Goal: Information Seeking & Learning: Get advice/opinions

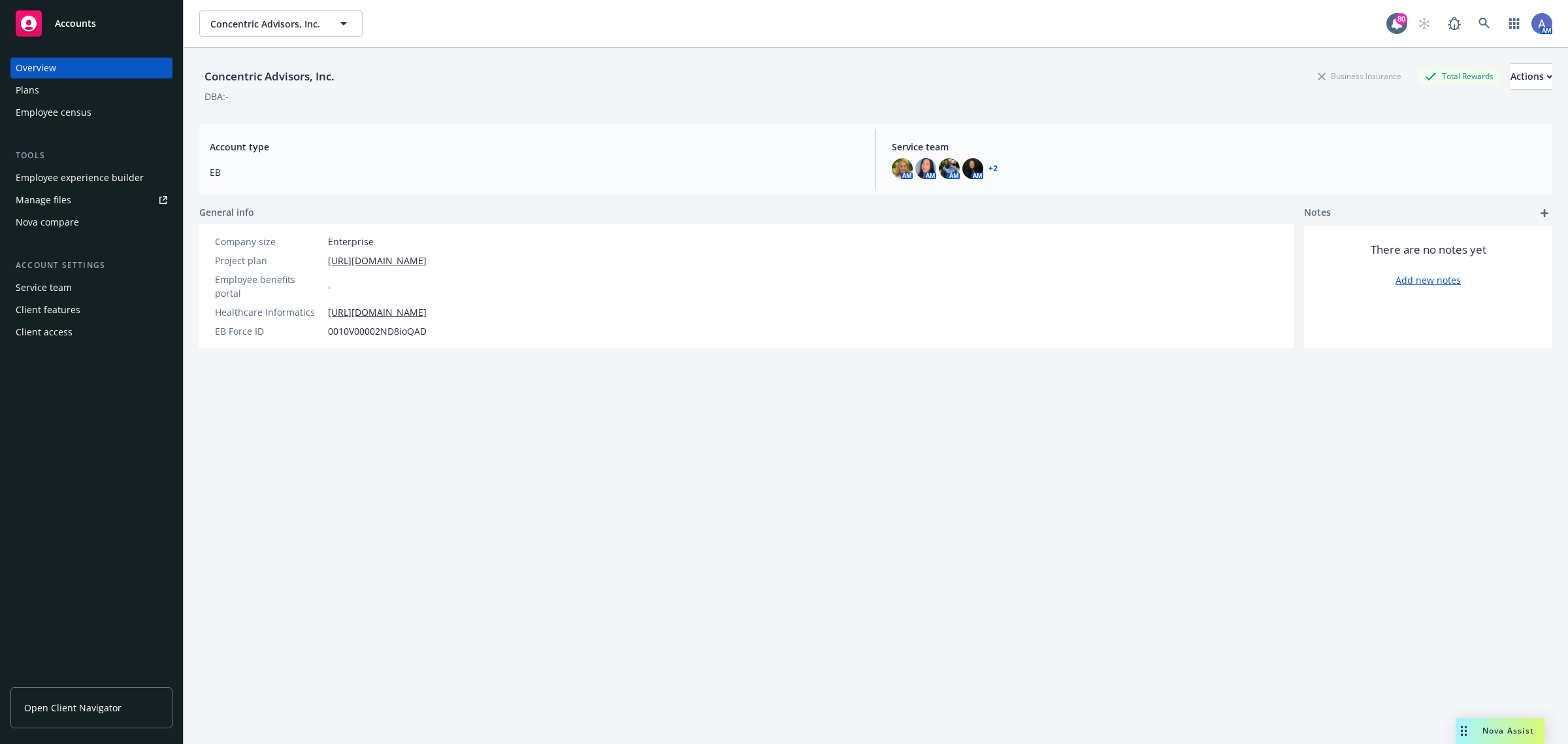
click at [1487, 735] on span "Nova Assist" at bounding box center [1508, 730] width 51 height 11
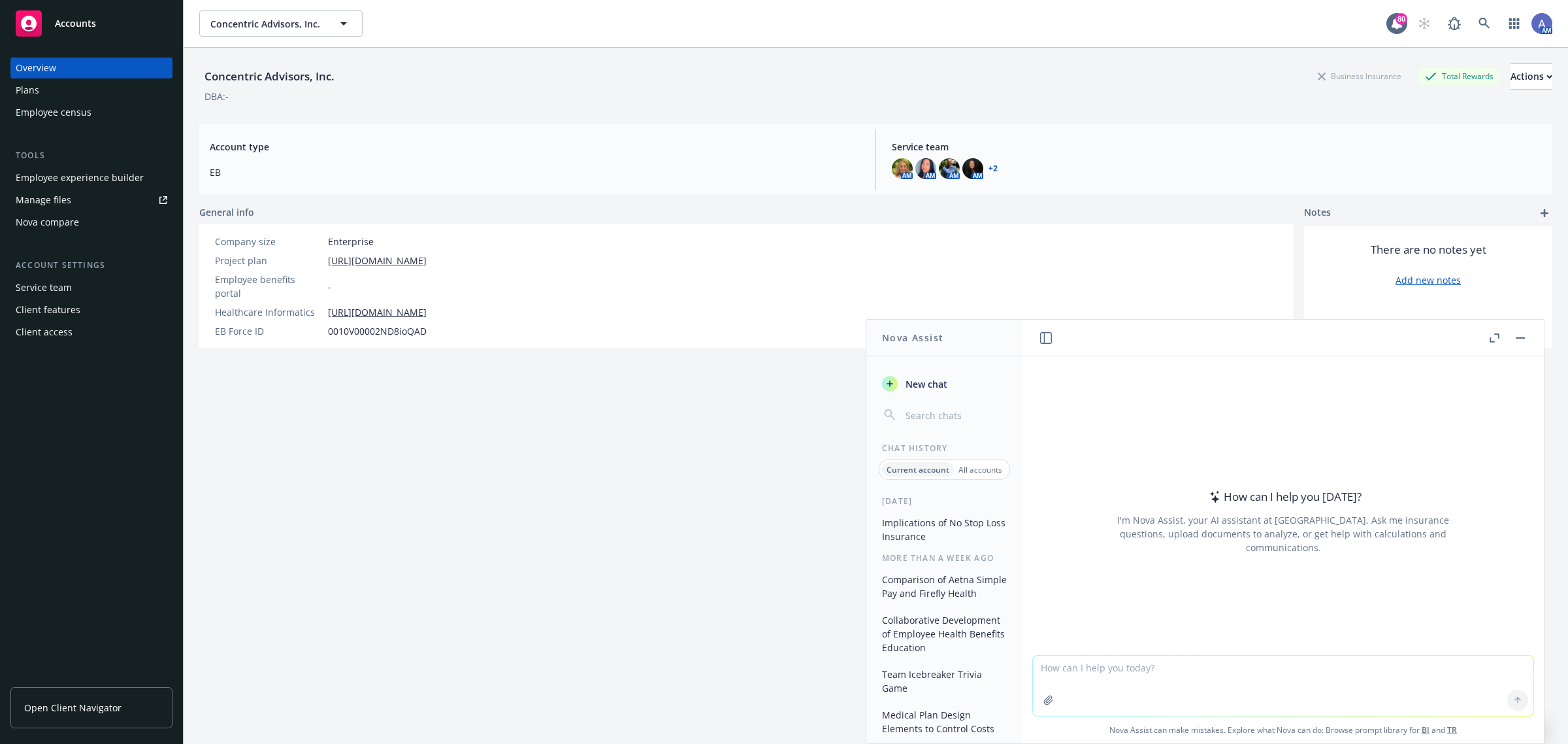
click at [985, 585] on button "Comparison of Aetna Simple Pay and Firefly Health" at bounding box center [945, 586] width 135 height 35
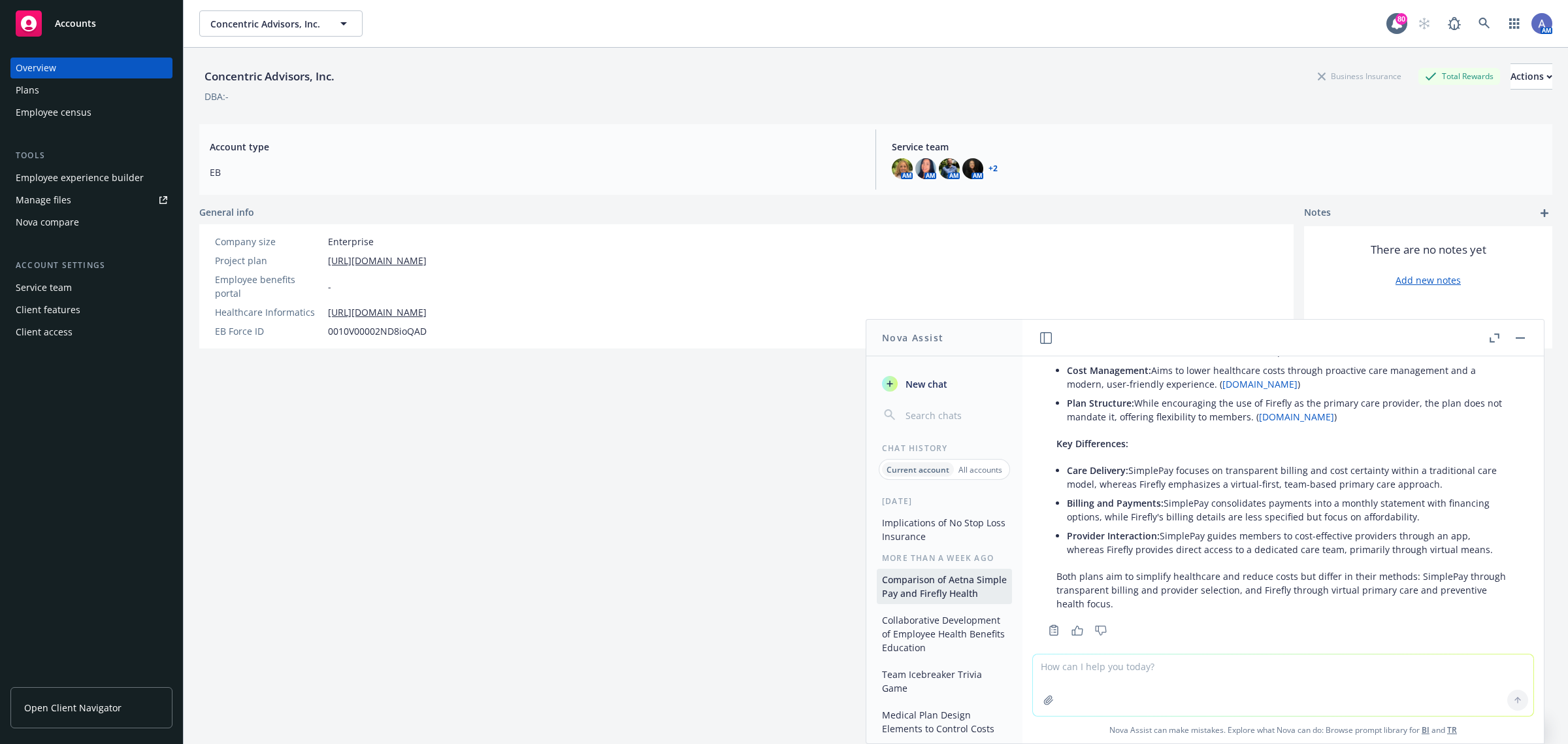
scroll to position [374, 0]
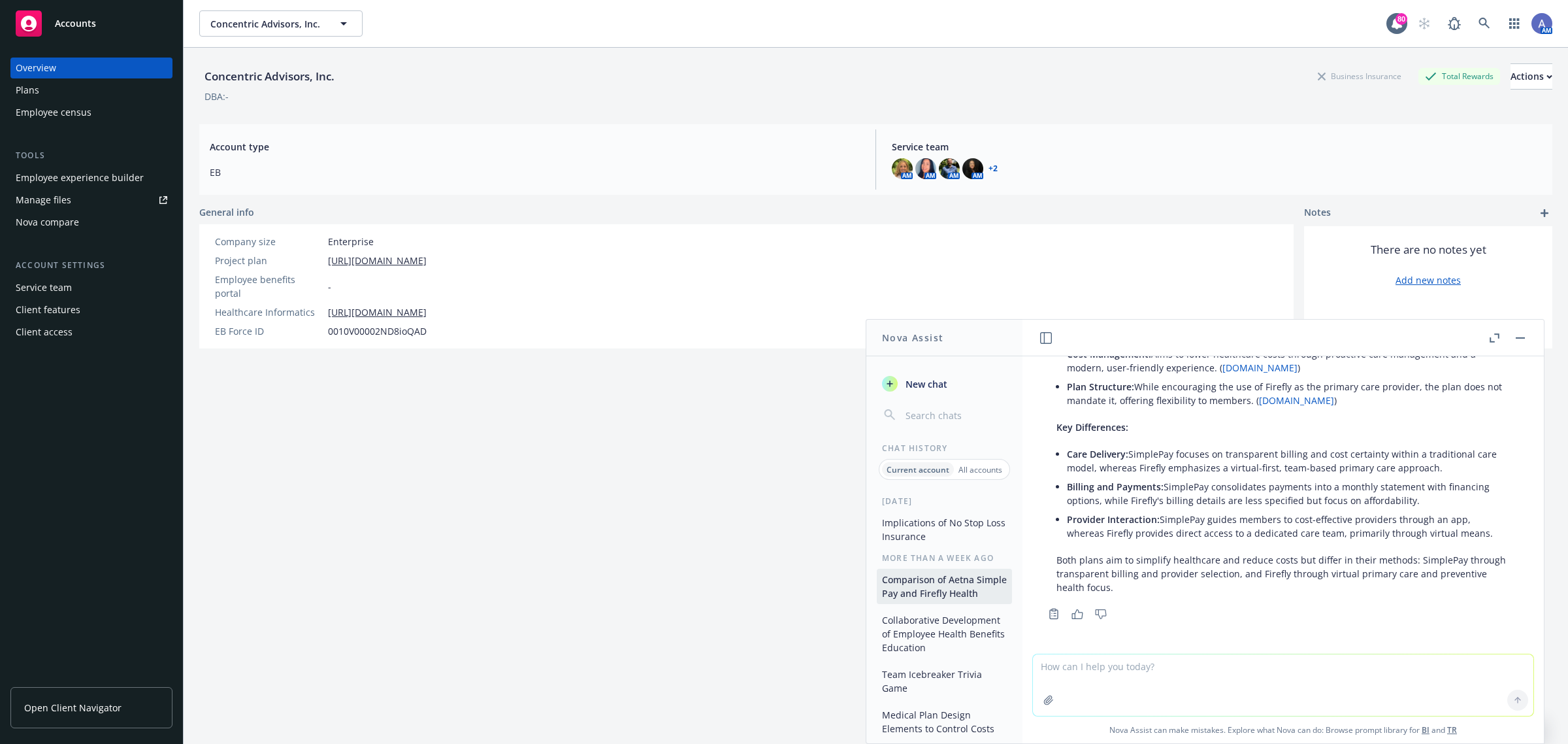
click at [1057, 614] on icon "Copy to clipboard" at bounding box center [1053, 614] width 8 height 9
click at [1062, 668] on textarea at bounding box center [1283, 685] width 501 height 61
click at [1187, 661] on textarea "What are the pros and cons with imlementing firefly health" at bounding box center [1283, 685] width 501 height 61
click at [1324, 662] on textarea "What are the pros and cons with implementing firefly health" at bounding box center [1283, 685] width 501 height 61
type textarea "What are the pros and cons with implementing firefly health?"
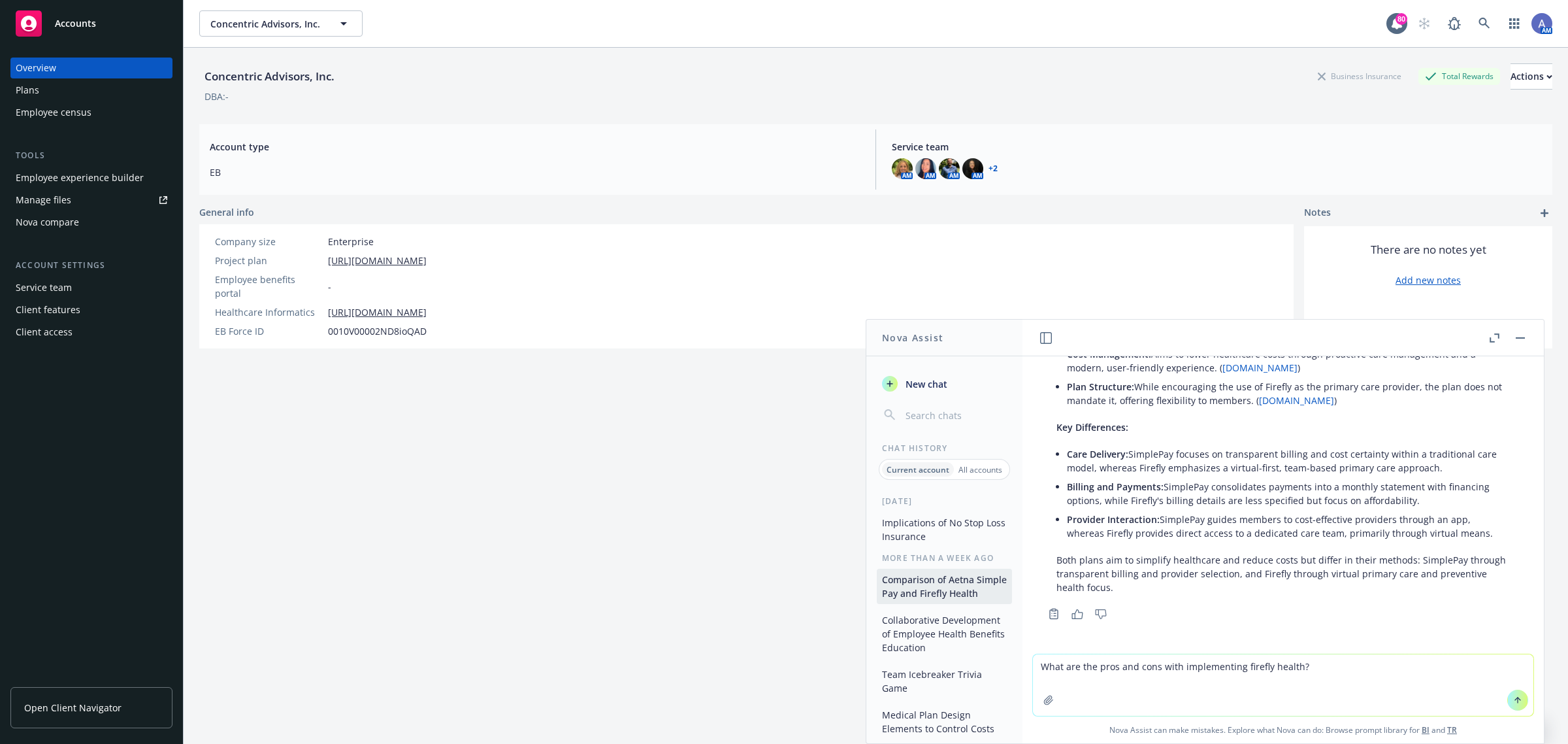
click at [1513, 699] on icon at bounding box center [1517, 700] width 9 height 9
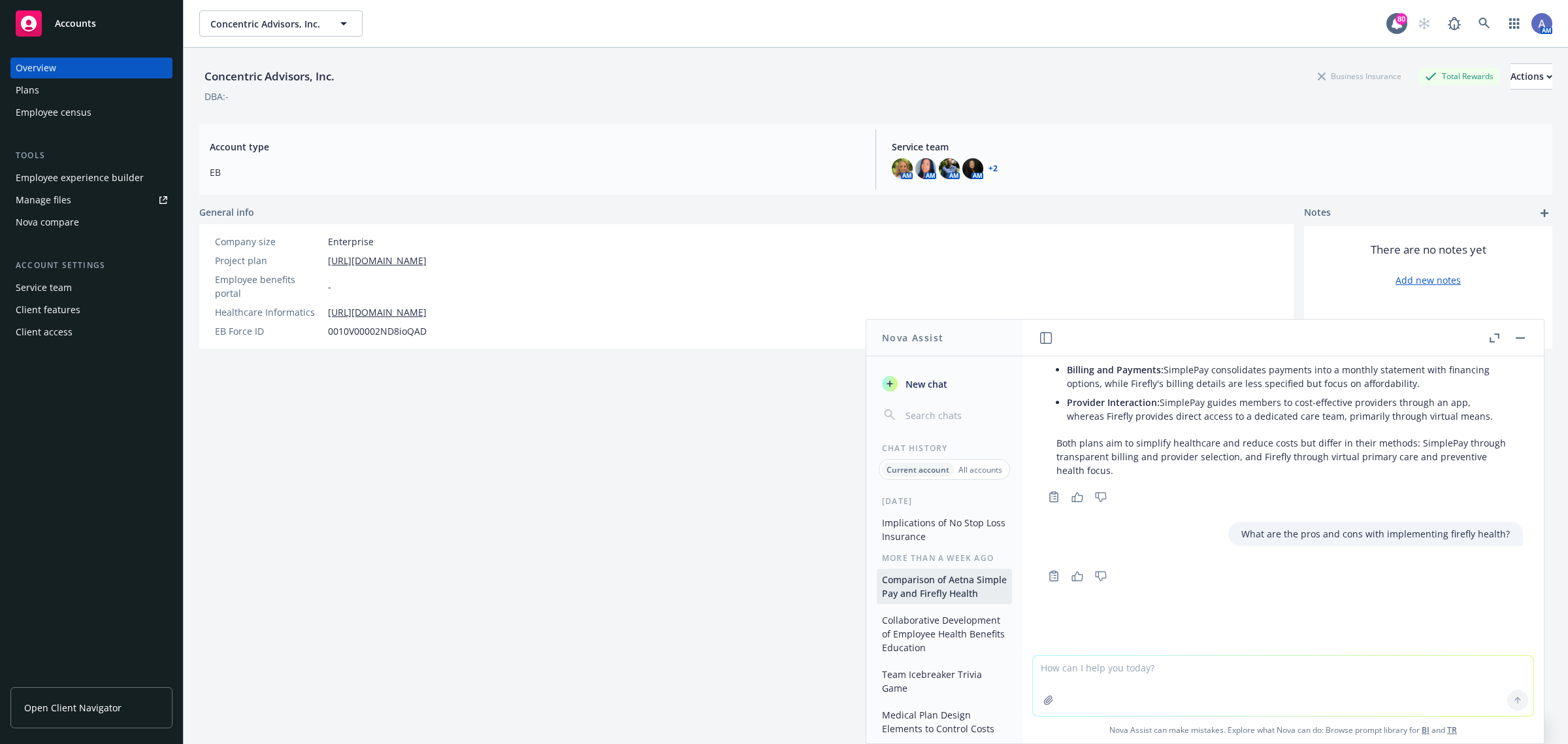
scroll to position [506, 0]
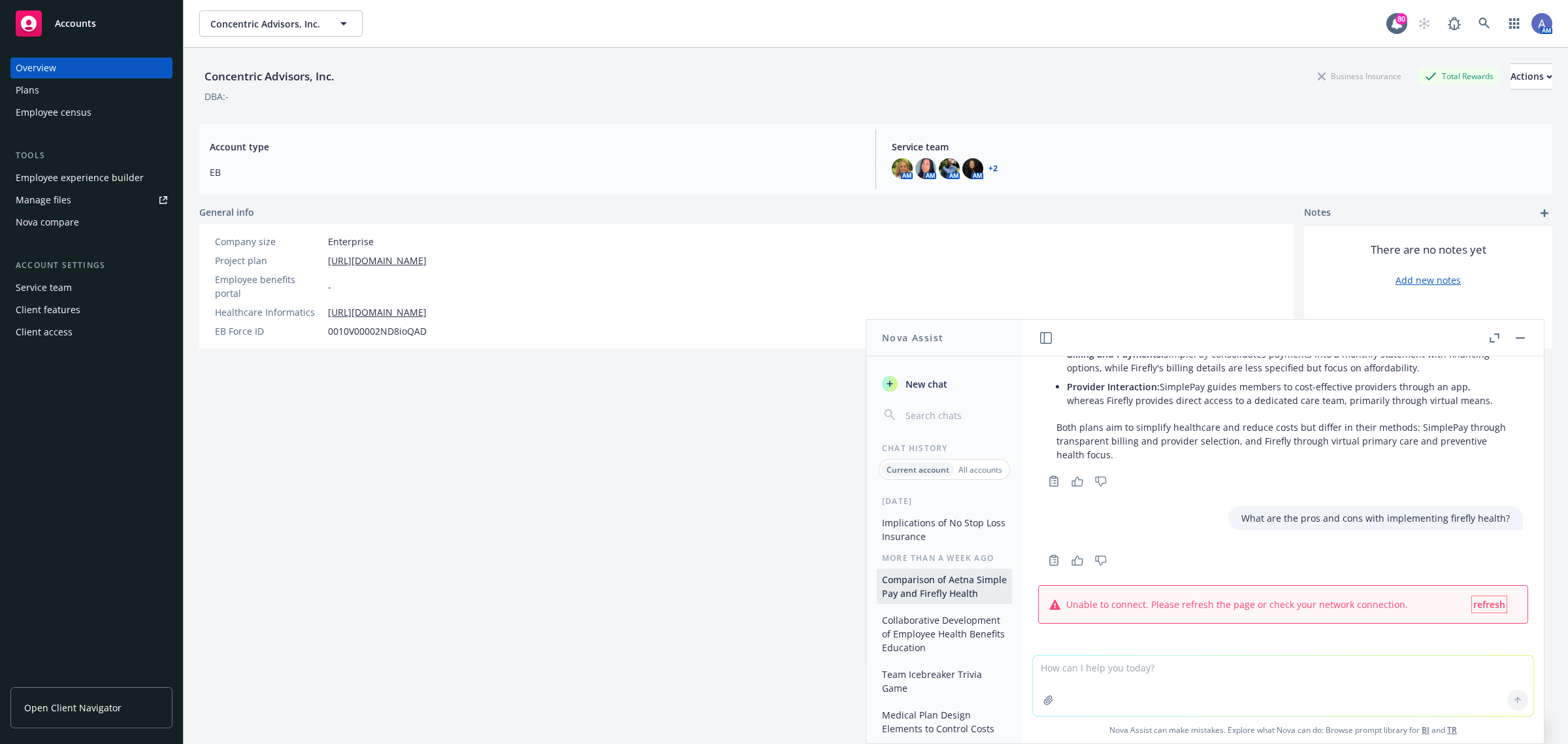
click at [1473, 605] on span "refresh" at bounding box center [1489, 603] width 32 height 12
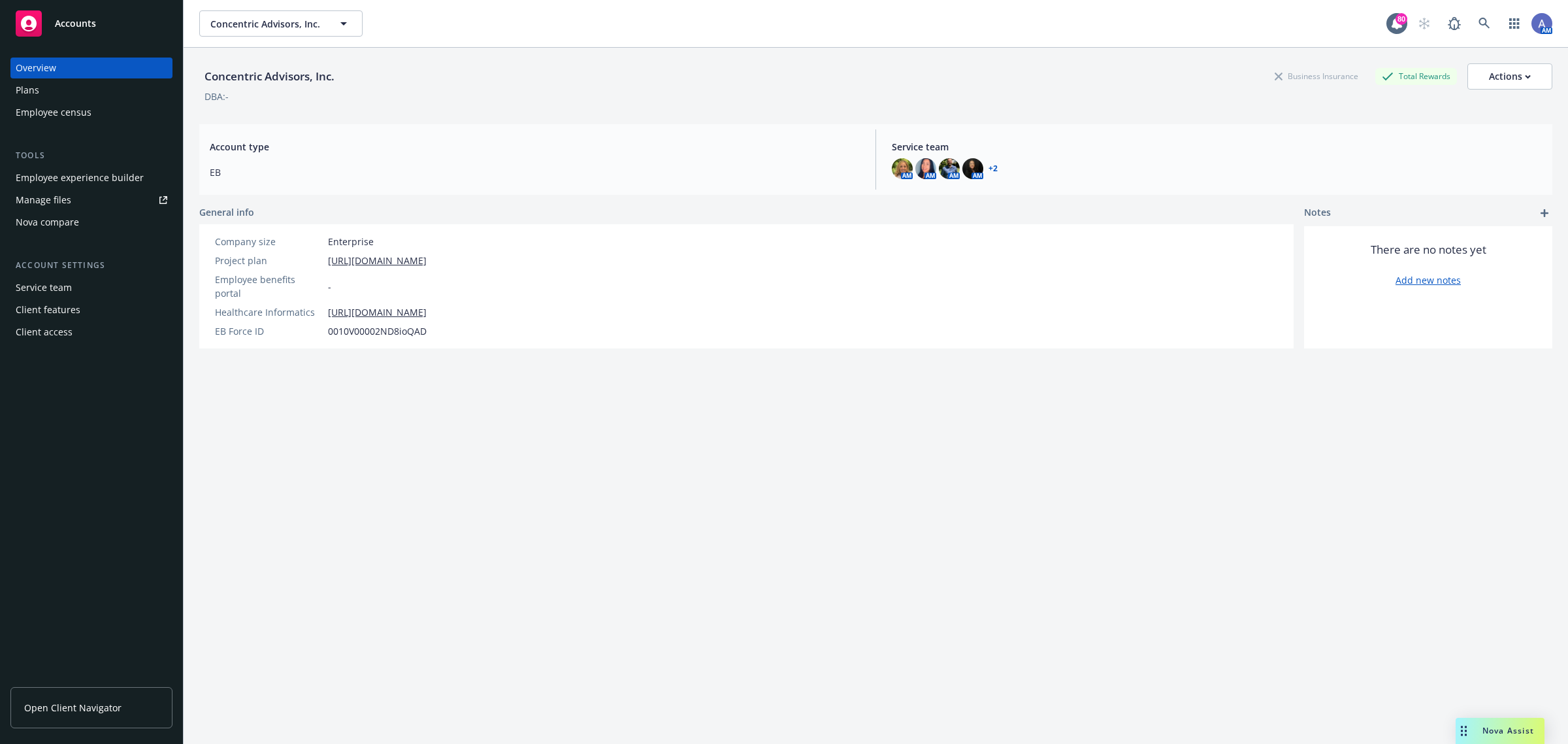
click at [1493, 722] on div "Nova Assist" at bounding box center [1500, 730] width 89 height 26
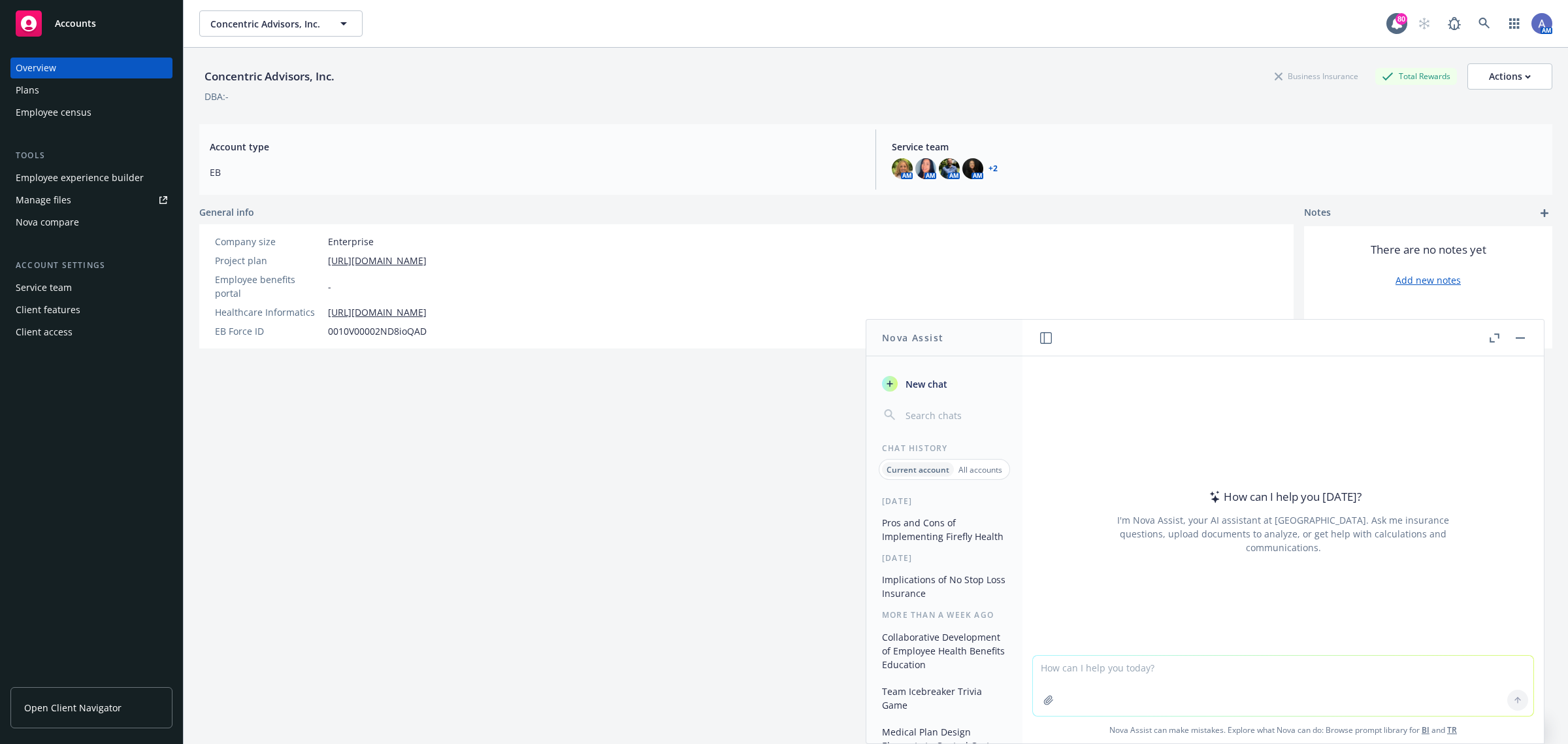
click at [1102, 658] on textarea at bounding box center [1283, 686] width 501 height 60
type textarea "what are the pros and cons with implementing firefly health?"
click at [1513, 697] on icon at bounding box center [1517, 700] width 9 height 9
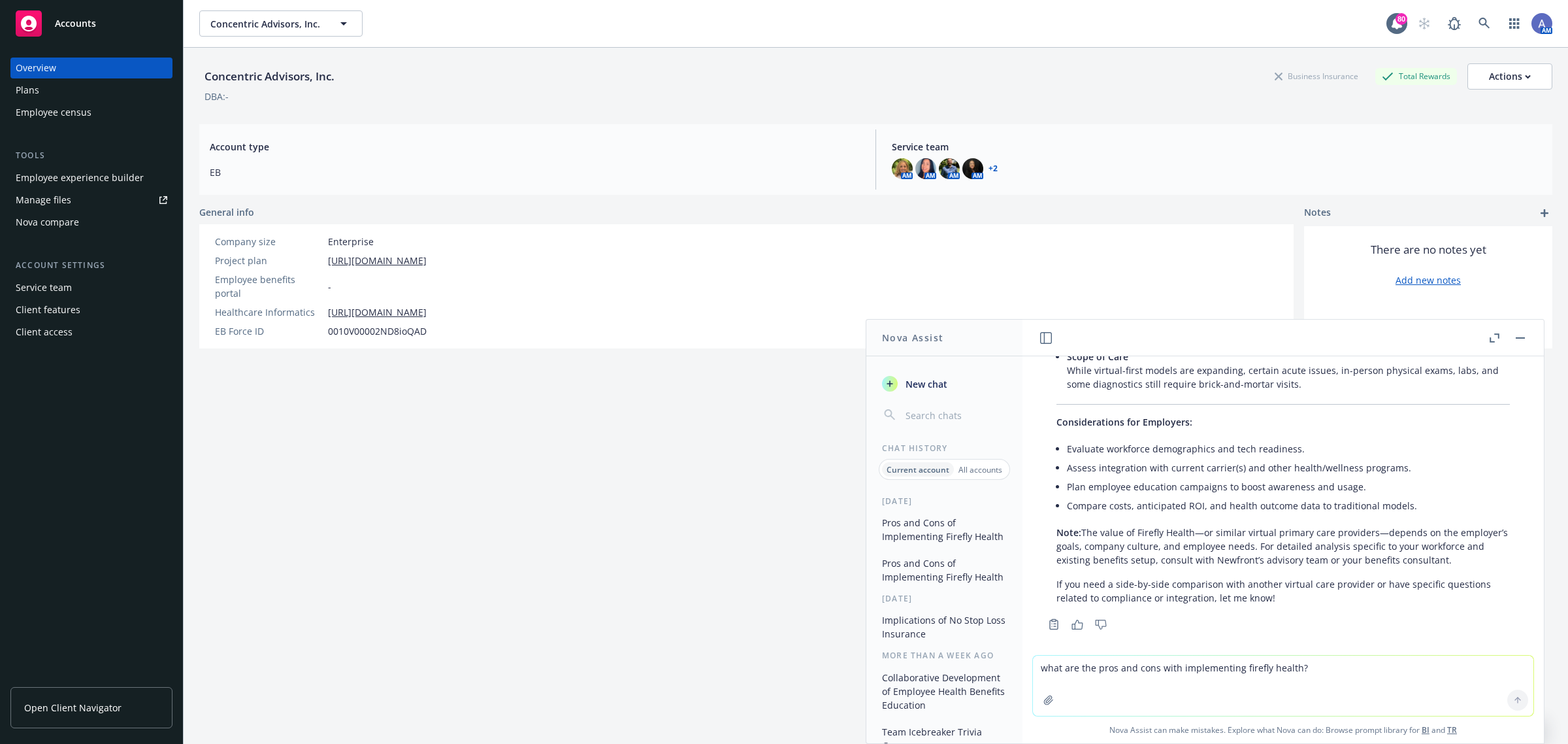
scroll to position [638, 0]
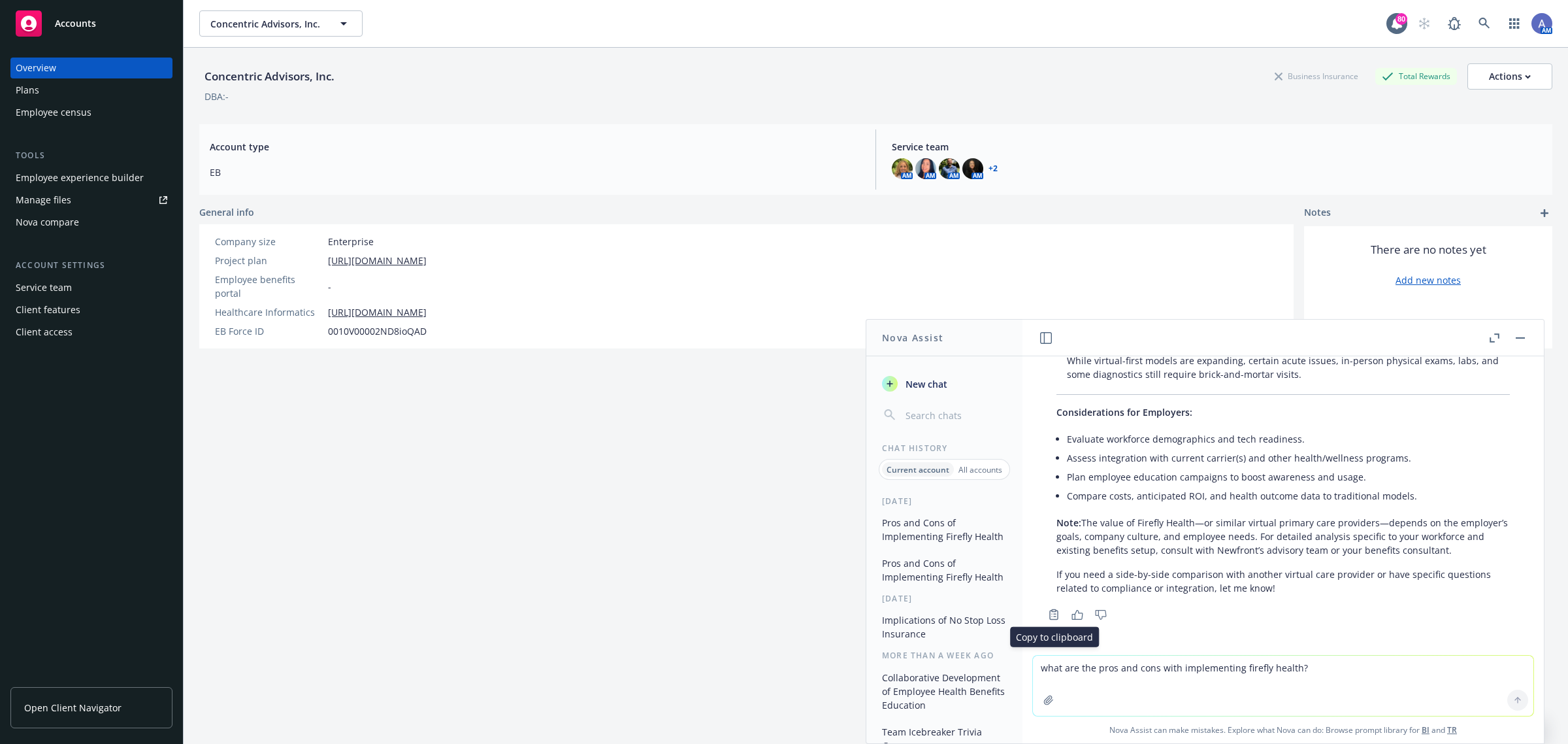
click at [1053, 612] on rect "Copy to clipboard" at bounding box center [1053, 611] width 4 height 2
click at [1070, 671] on textarea "what are the pros and cons with implementing firefly health?" at bounding box center [1283, 686] width 501 height 60
type textarea "[PERSON_NAME]'s simple pay health pros and cons"
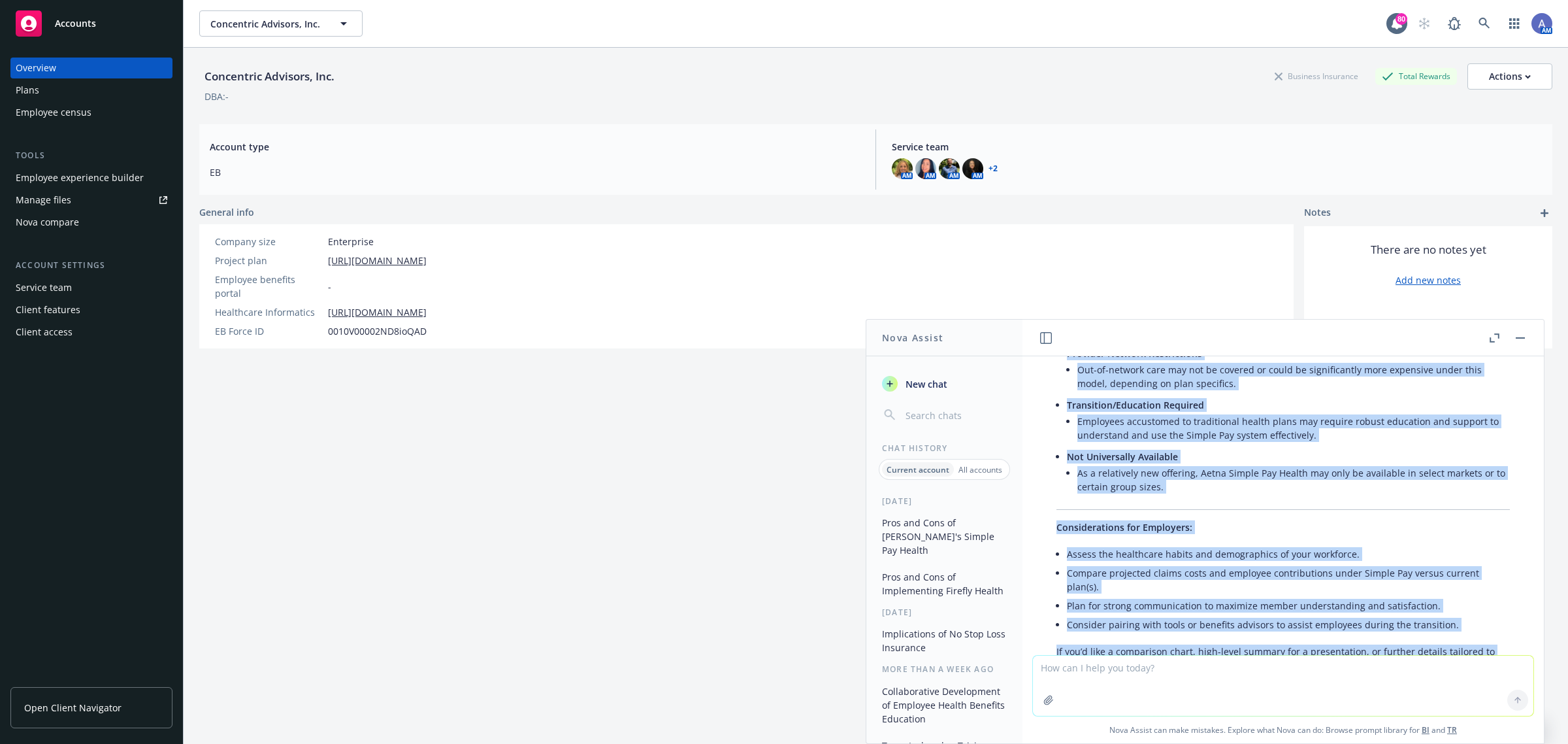
scroll to position [1550, 0]
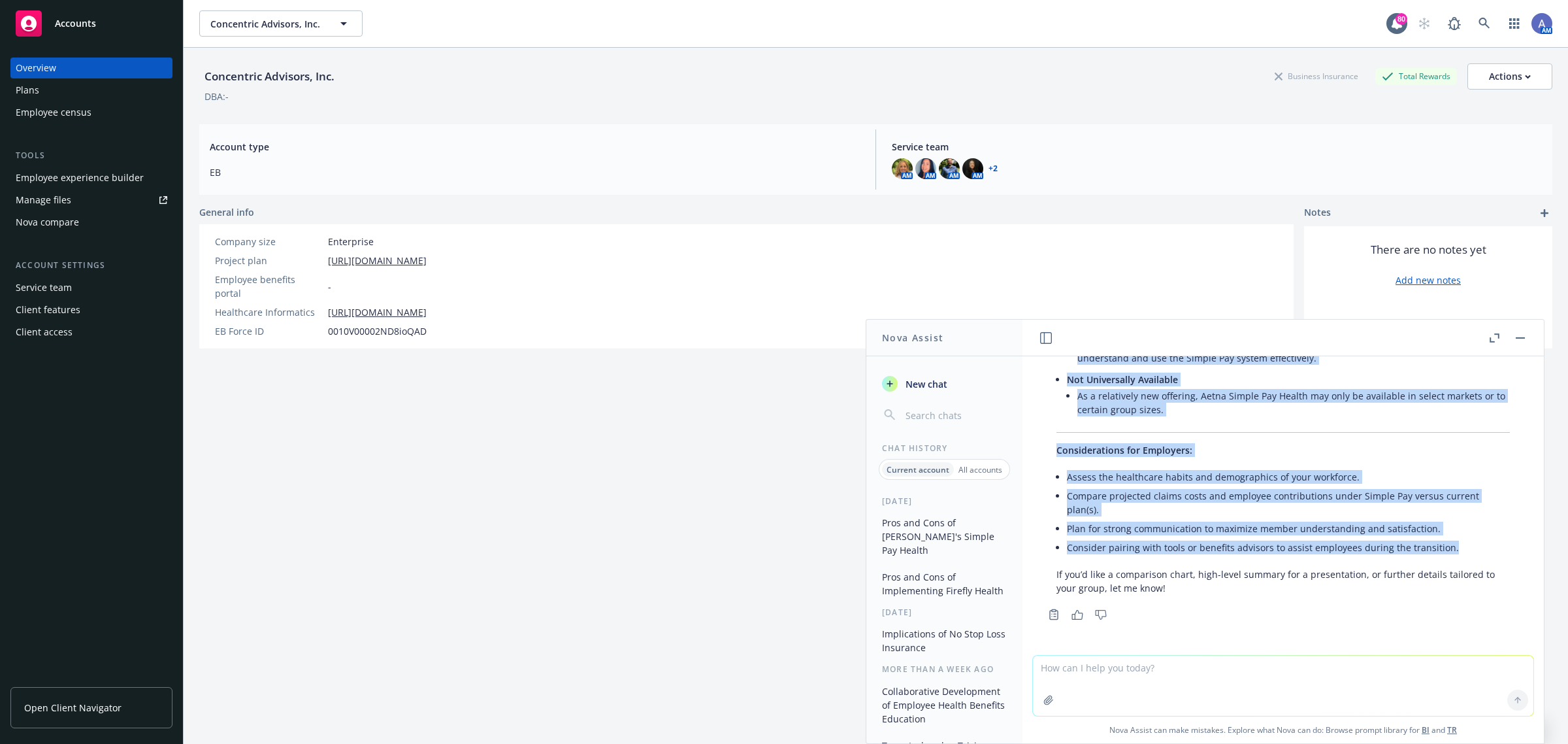
drag, startPoint x: 1057, startPoint y: 596, endPoint x: 1259, endPoint y: 511, distance: 219.2
click at [1463, 549] on div "Aetna’s Simple Pay Health is a benefits offering designed to simplify medical p…" at bounding box center [1283, 183] width 480 height 832
copy div "Lorem’i Dolors Ame Consec ad e seddoeiu temporin utlabore et dolorema aliquae a…"
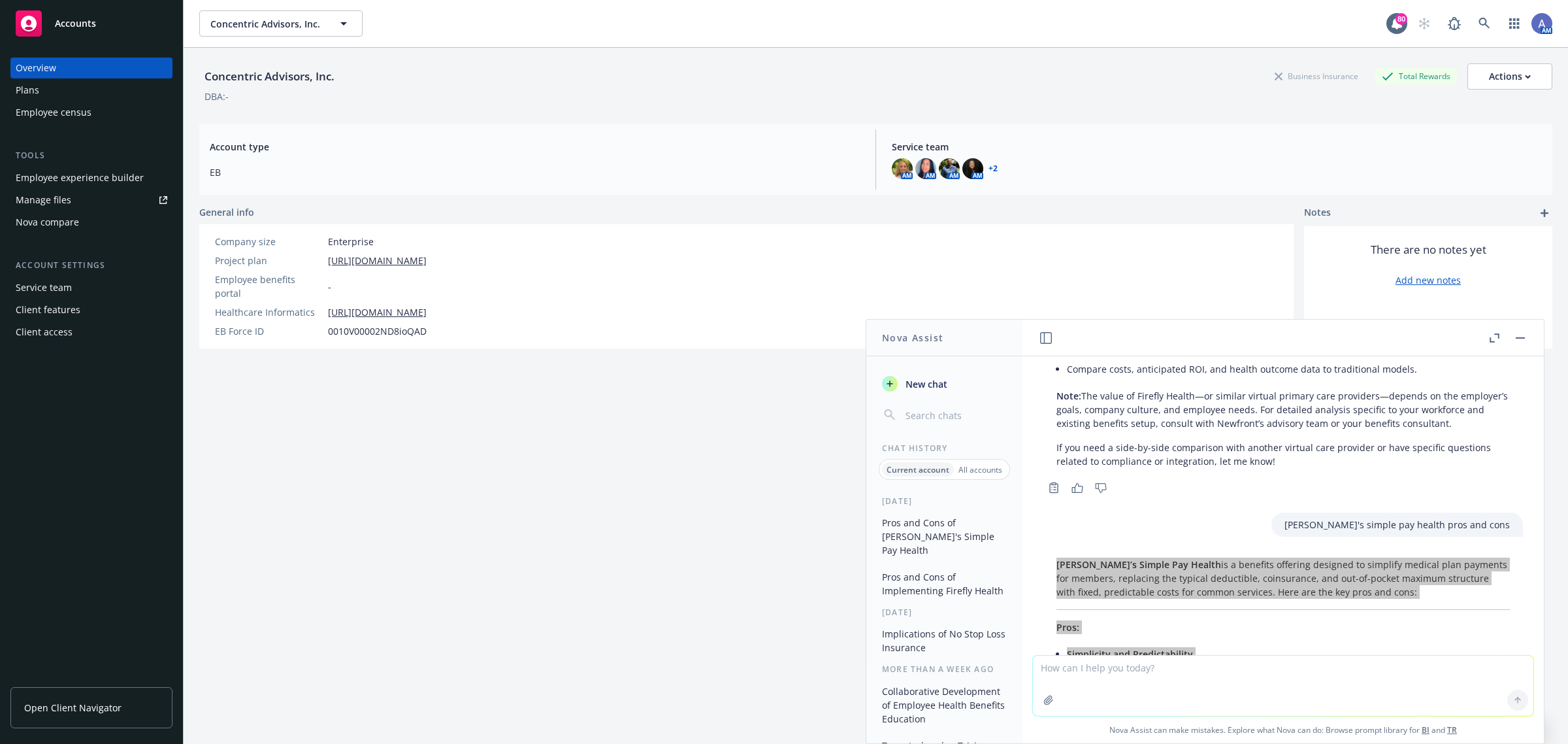
scroll to position [651, 0]
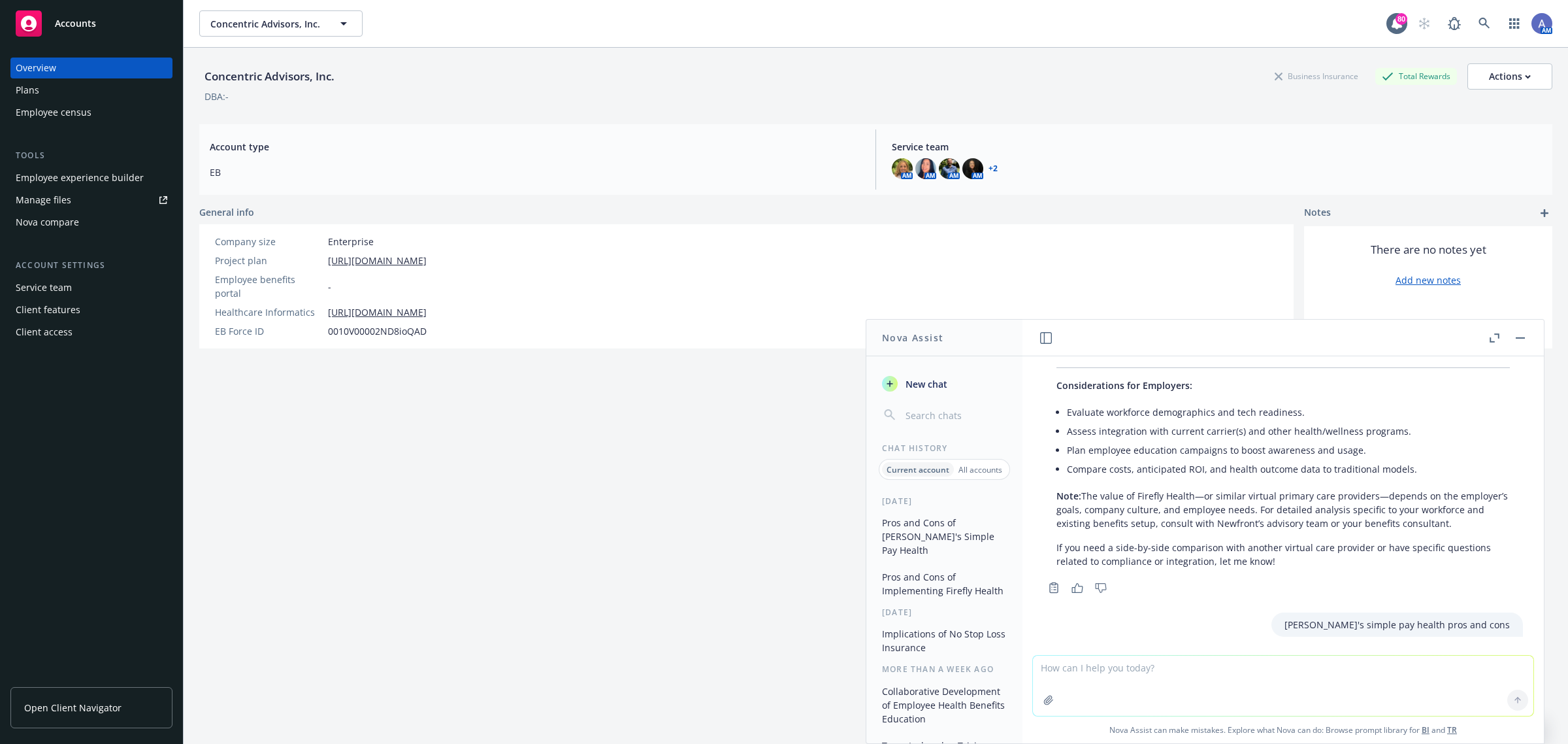
click at [1141, 546] on div "Implementing Firefly Health—an emerging primary care platform with a virtual-fi…" at bounding box center [1283, 163] width 480 height 818
click at [1118, 530] on p "Note: The value of Firefly Health—or similar virtual primary care providers—dep…" at bounding box center [1283, 509] width 454 height 41
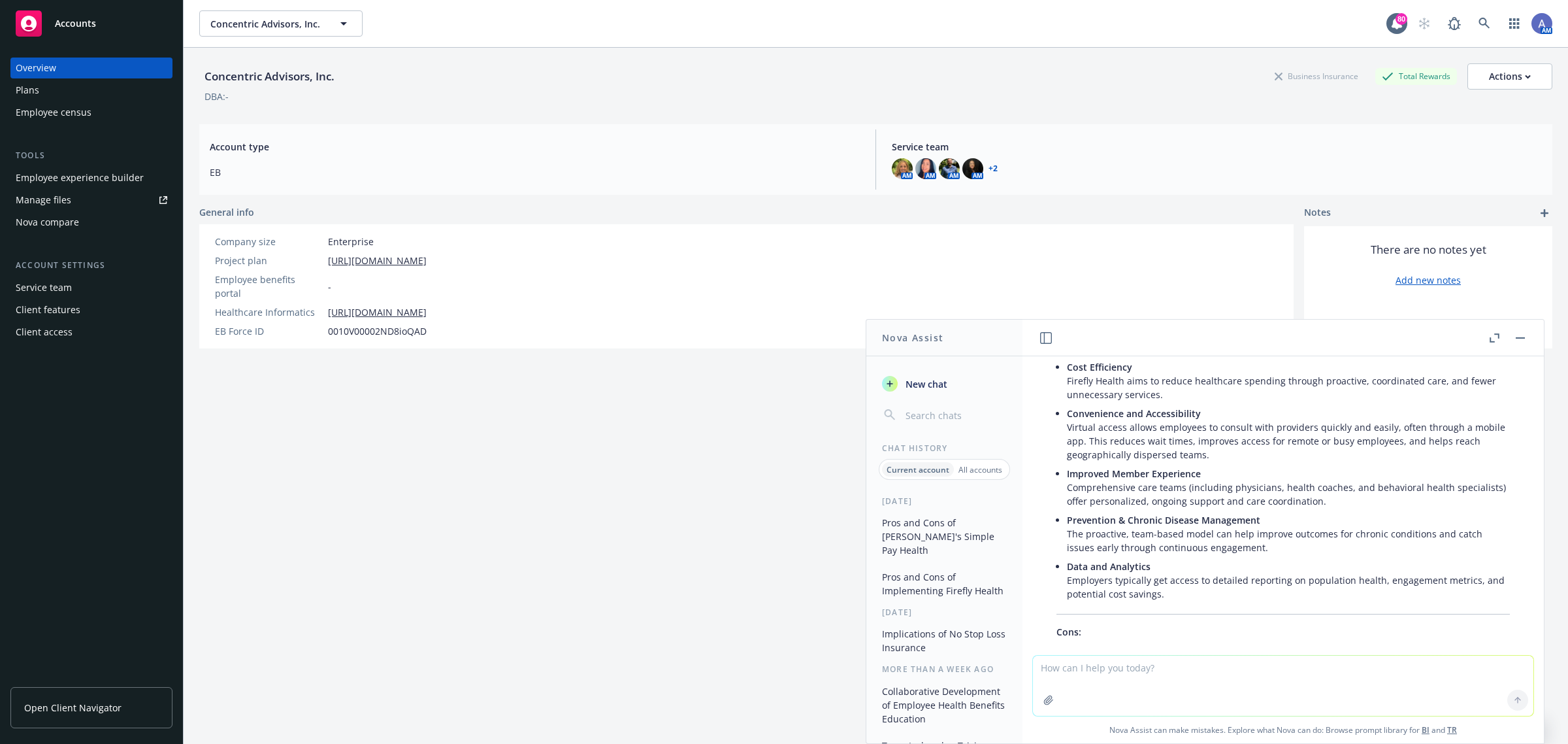
scroll to position [0, 0]
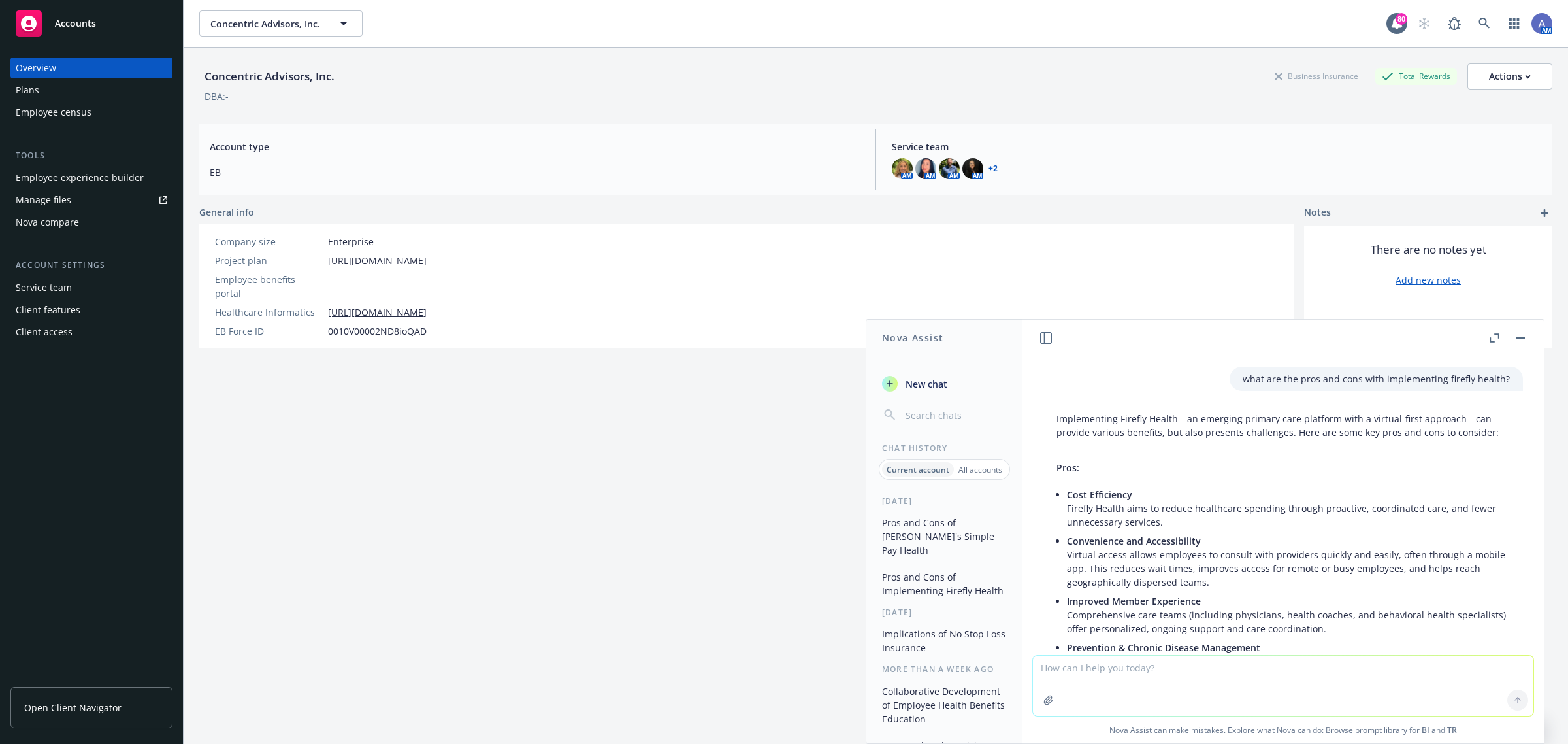
drag, startPoint x: 1112, startPoint y: 536, endPoint x: 1055, endPoint y: 409, distance: 139.2
copy div "Loremipsumdo Sitamet Consec—ad elitsedd eiusmod temp incididu utla e dolorem-al…"
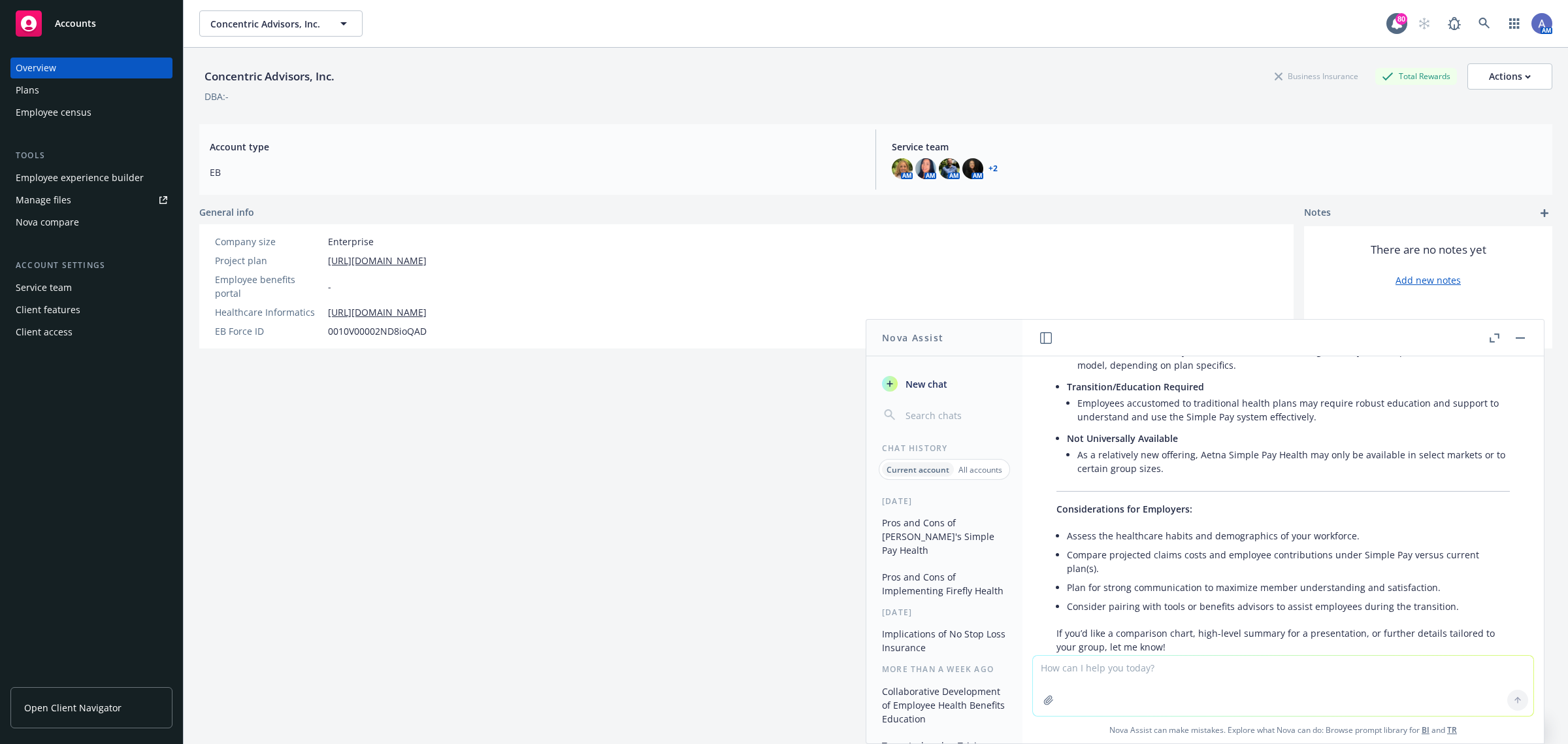
scroll to position [1550, 0]
